Goal: Task Accomplishment & Management: Use online tool/utility

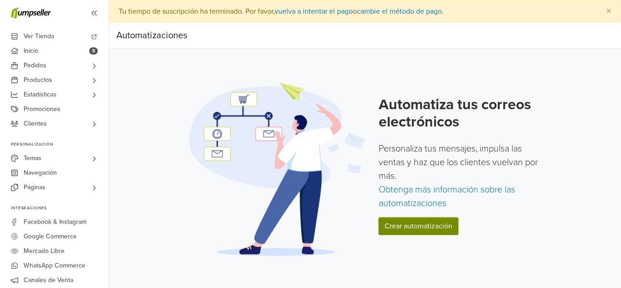
click at [408, 221] on link "Crear automatización" at bounding box center [419, 225] width 80 height 17
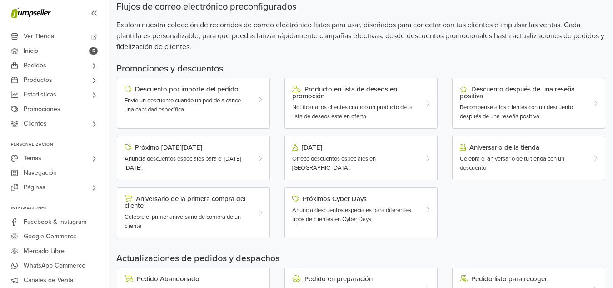
scroll to position [73, 0]
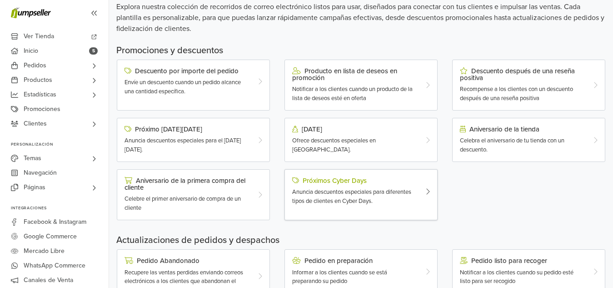
click at [352, 188] on div "Anuncia descuentos especiales para diferentes tipos de clientes en Cyber Days." at bounding box center [354, 197] width 125 height 18
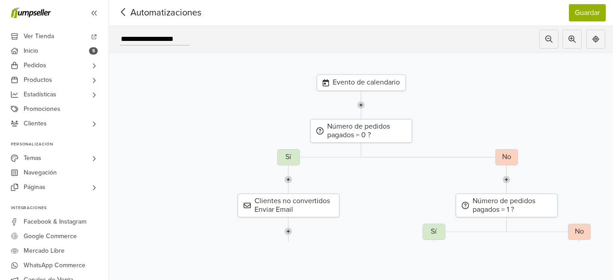
scroll to position [30, 0]
click at [127, 6] on icon at bounding box center [123, 11] width 14 height 11
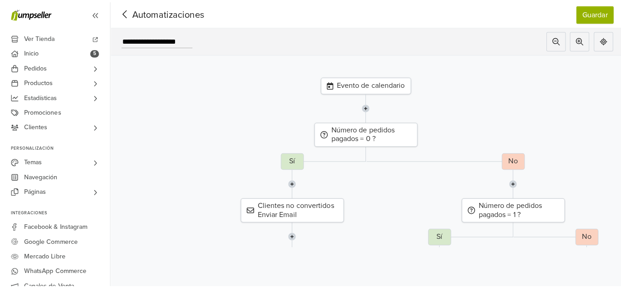
scroll to position [23, 0]
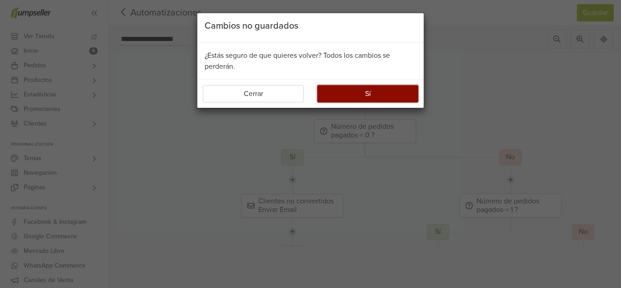
click at [341, 91] on button "Sí" at bounding box center [367, 93] width 101 height 17
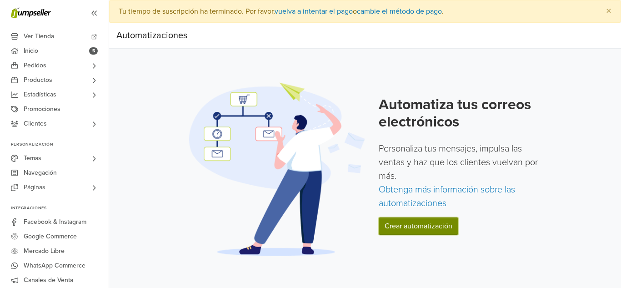
click at [432, 229] on link "Crear automatización" at bounding box center [419, 225] width 80 height 17
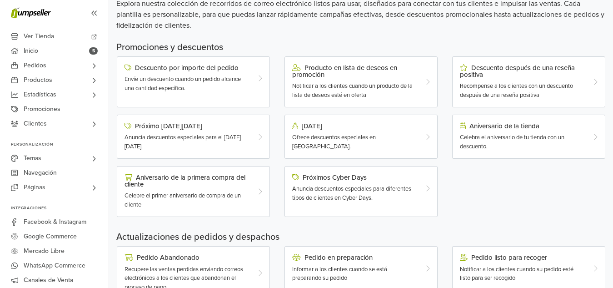
scroll to position [78, 0]
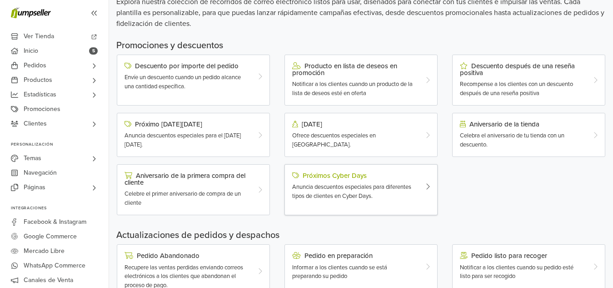
click at [333, 184] on span "Anuncia descuentos especiales para diferentes tipos de clientes en Cyber Days." at bounding box center [351, 191] width 119 height 16
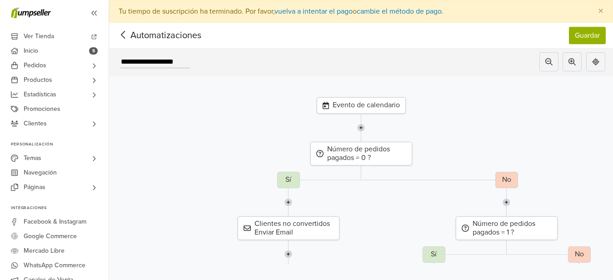
click at [375, 107] on div "Evento de calendario" at bounding box center [361, 105] width 89 height 16
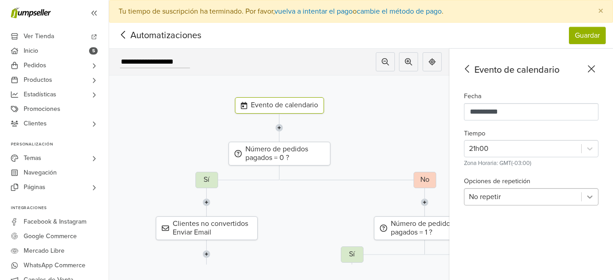
click at [595, 195] on icon at bounding box center [589, 196] width 9 height 9
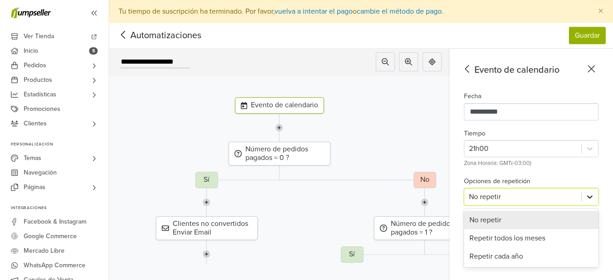
click at [595, 195] on icon at bounding box center [589, 196] width 9 height 9
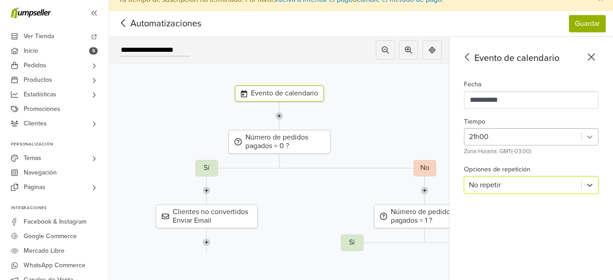
click at [599, 148] on div "Tiempo 21h00 Zona Horaria: GMT(-03:00)" at bounding box center [531, 136] width 135 height 41
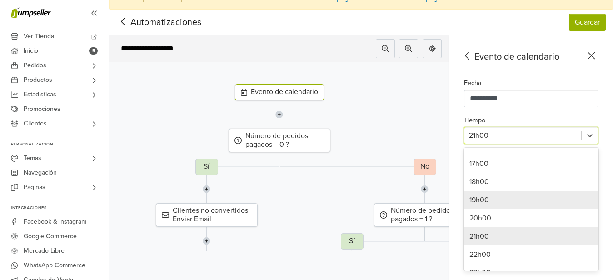
scroll to position [317, 0]
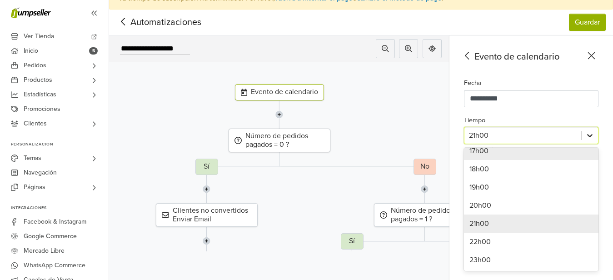
click at [595, 134] on icon at bounding box center [589, 135] width 9 height 9
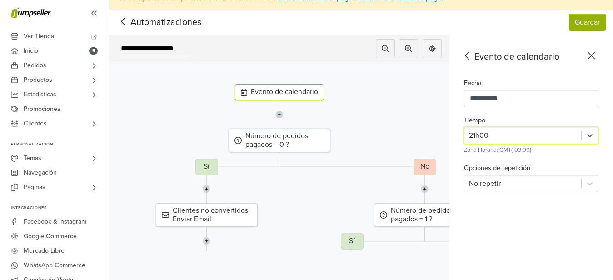
scroll to position [30, 0]
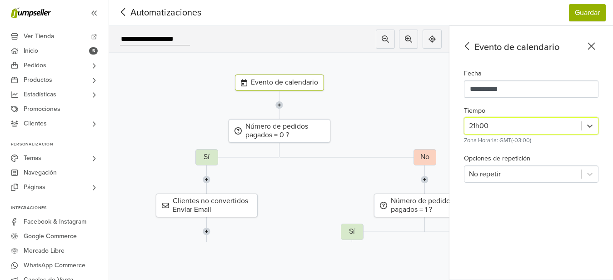
click at [315, 224] on div "No Clientes recurrentes Enviar Email salir" at bounding box center [498, 284] width 368 height 120
click at [596, 40] on icon at bounding box center [592, 45] width 14 height 11
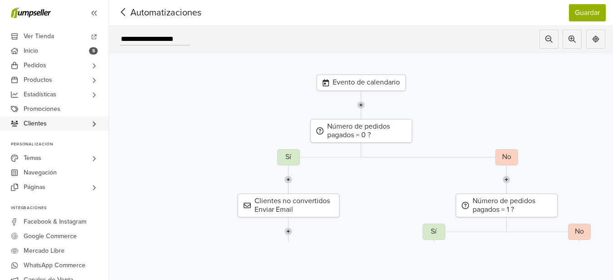
click at [60, 123] on link "Clientes" at bounding box center [54, 123] width 109 height 15
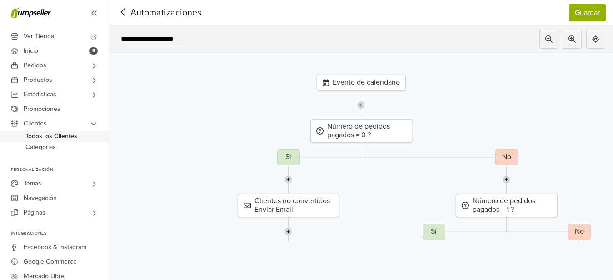
click at [60, 137] on span "Todos los Clientes" at bounding box center [51, 136] width 52 height 11
